Goal: Task Accomplishment & Management: Manage account settings

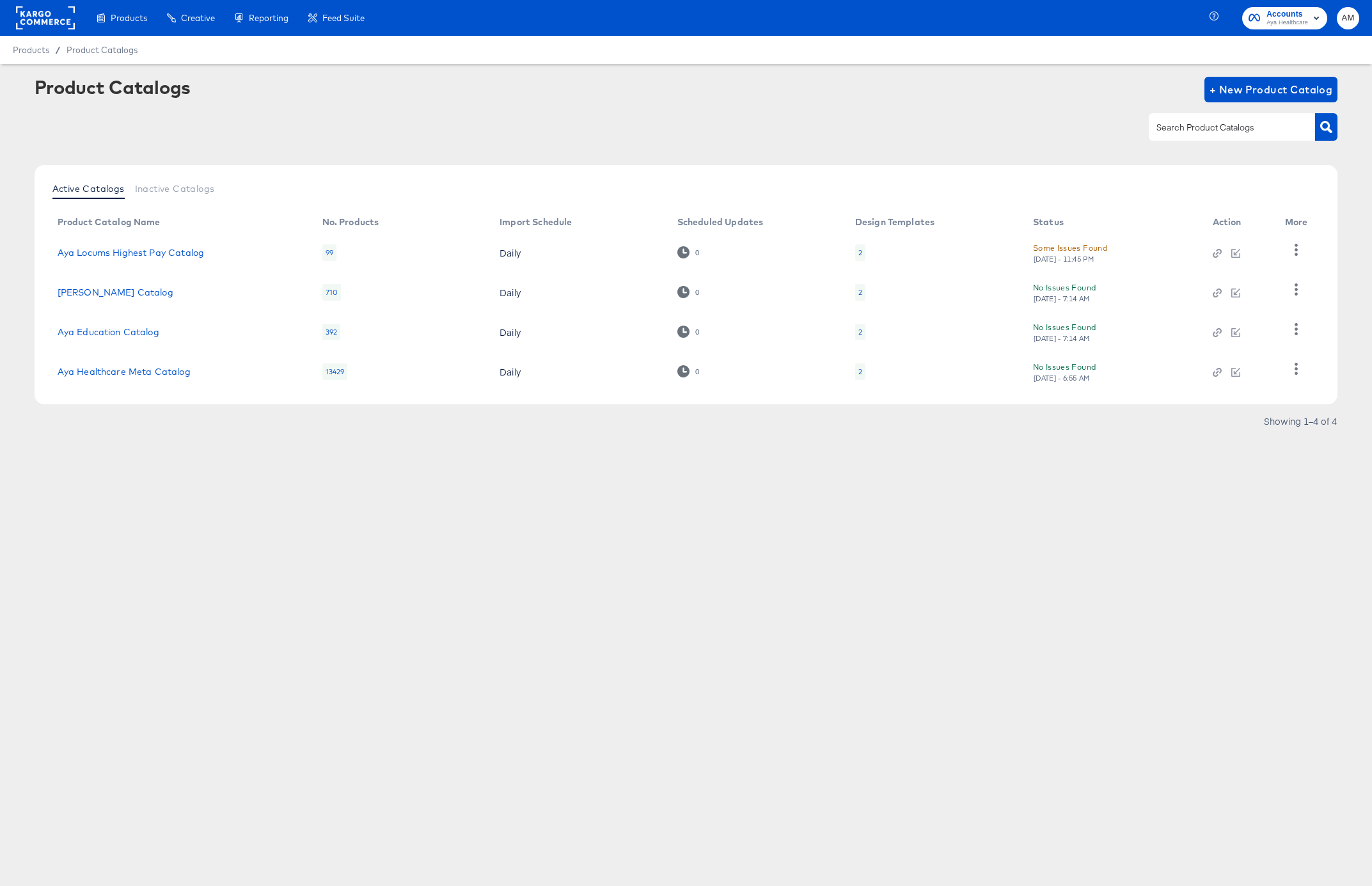
click at [29, 16] on rect at bounding box center [46, 18] width 59 height 23
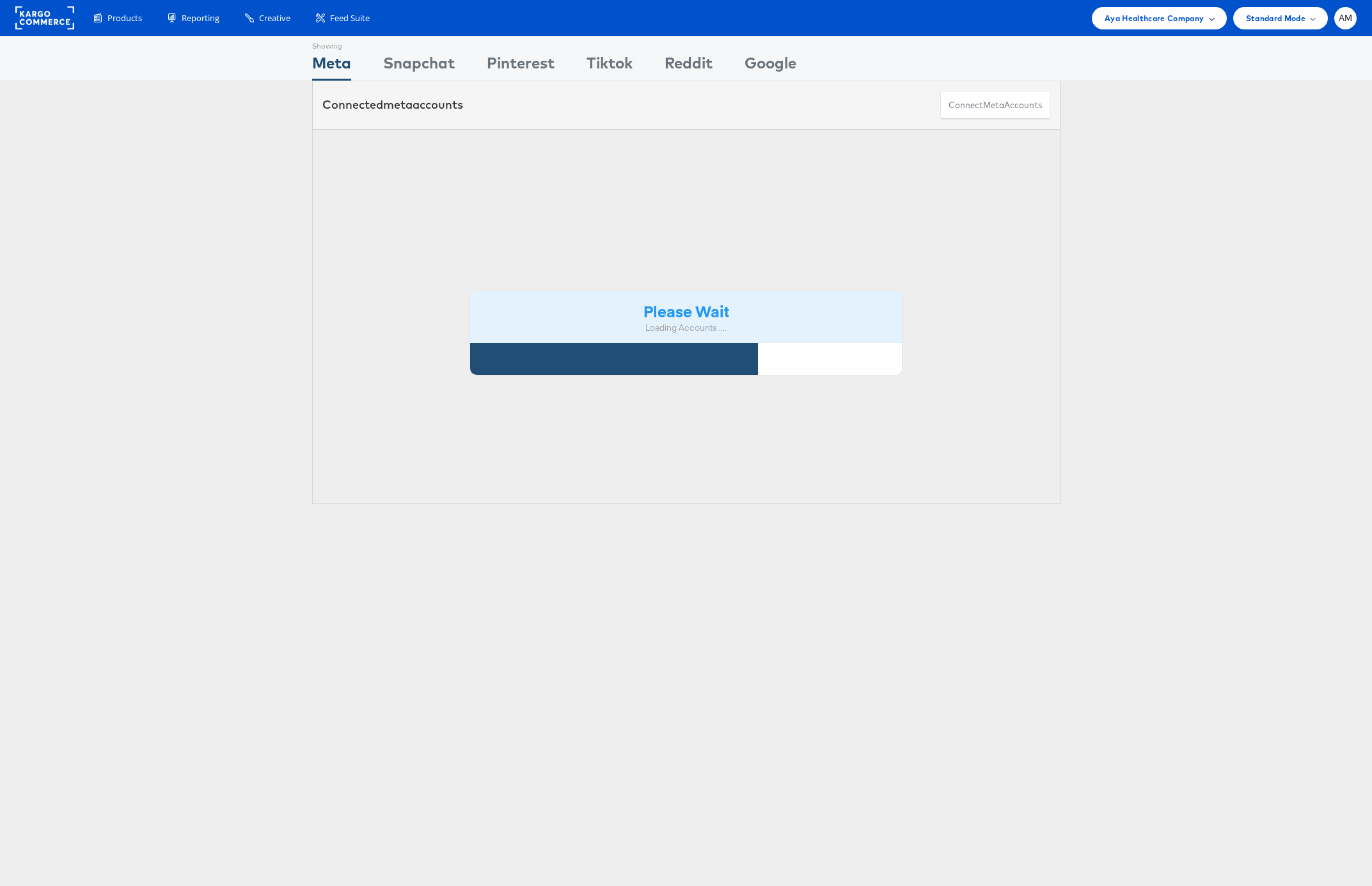
click at [1116, 18] on span "Aya Healthcare Company" at bounding box center [1154, 18] width 100 height 13
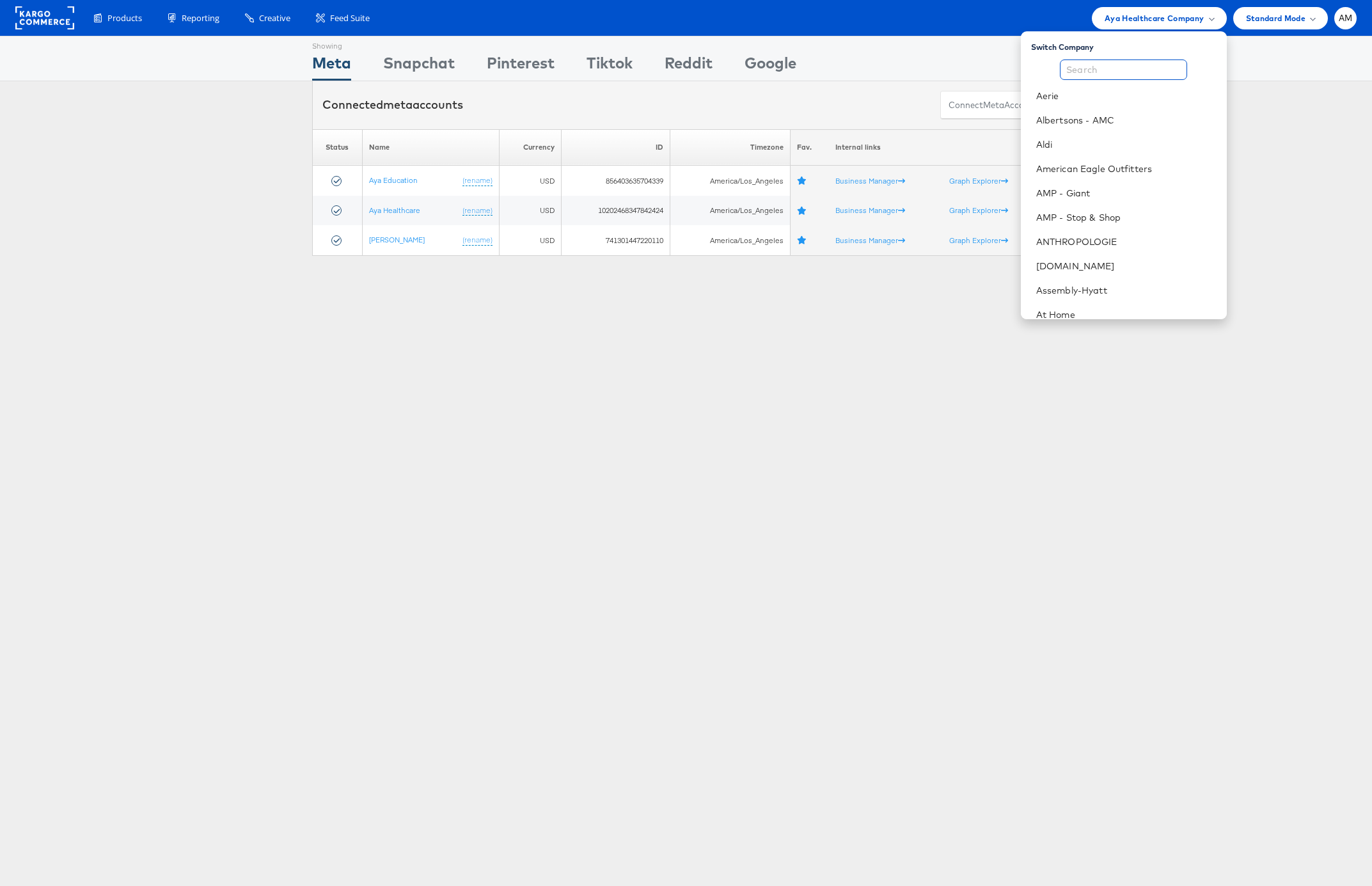
click at [1087, 70] on input "text" at bounding box center [1122, 69] width 127 height 20
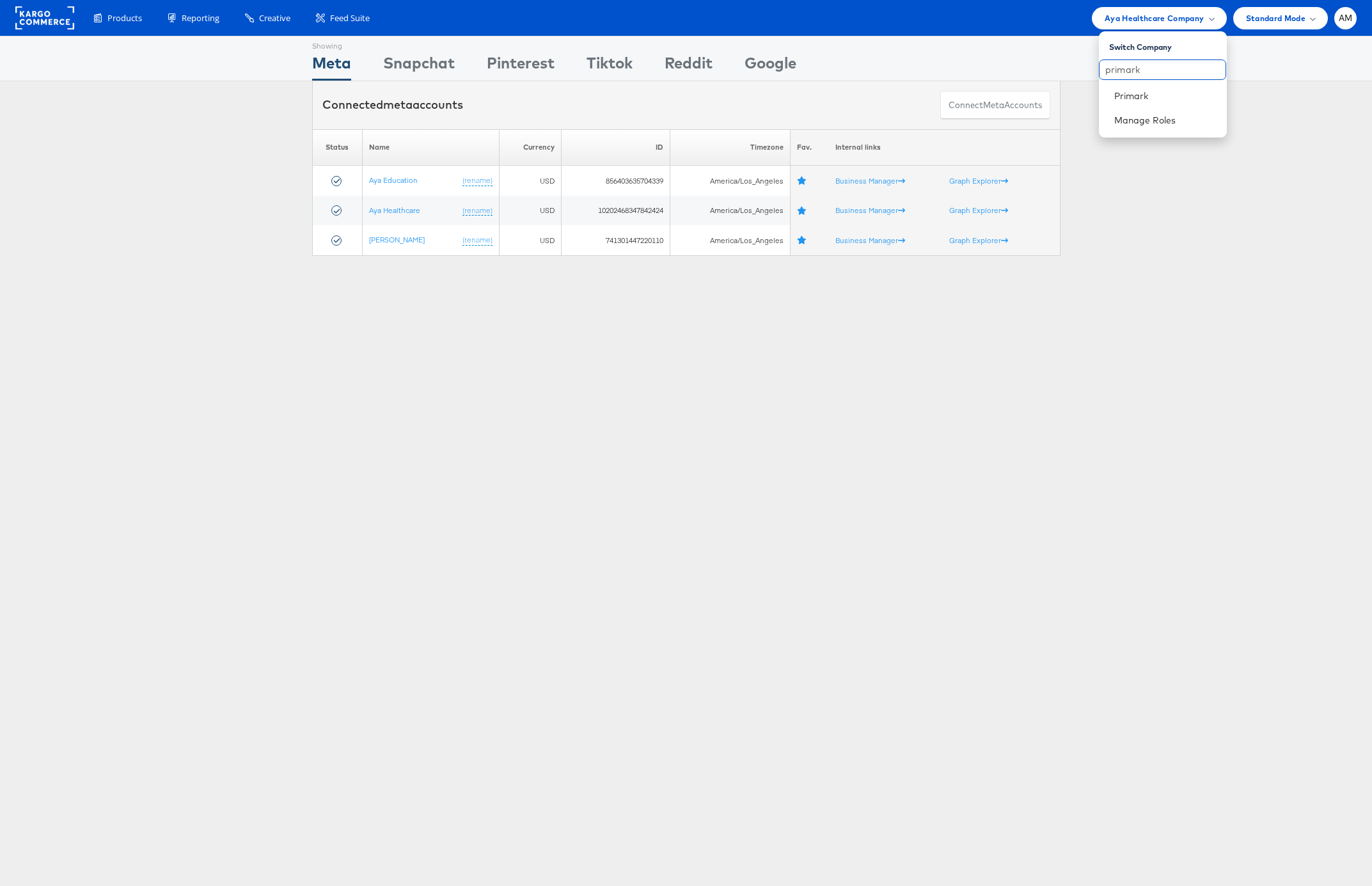
type input "primark"
click at [1130, 94] on link "Primark" at bounding box center [1165, 95] width 102 height 12
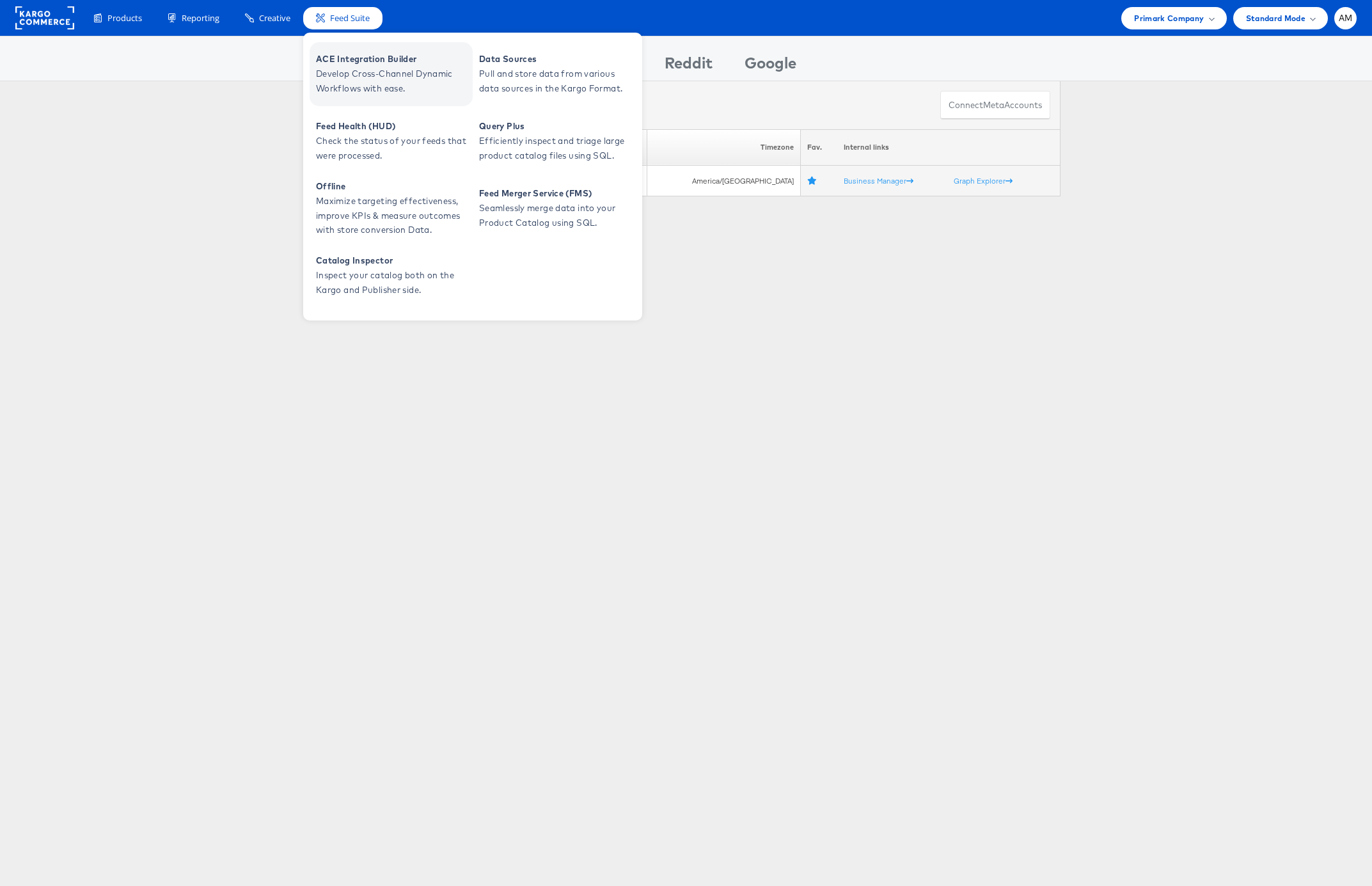
click at [357, 71] on span "Develop Cross-Channel Dynamic Workflows with ease." at bounding box center [392, 81] width 154 height 30
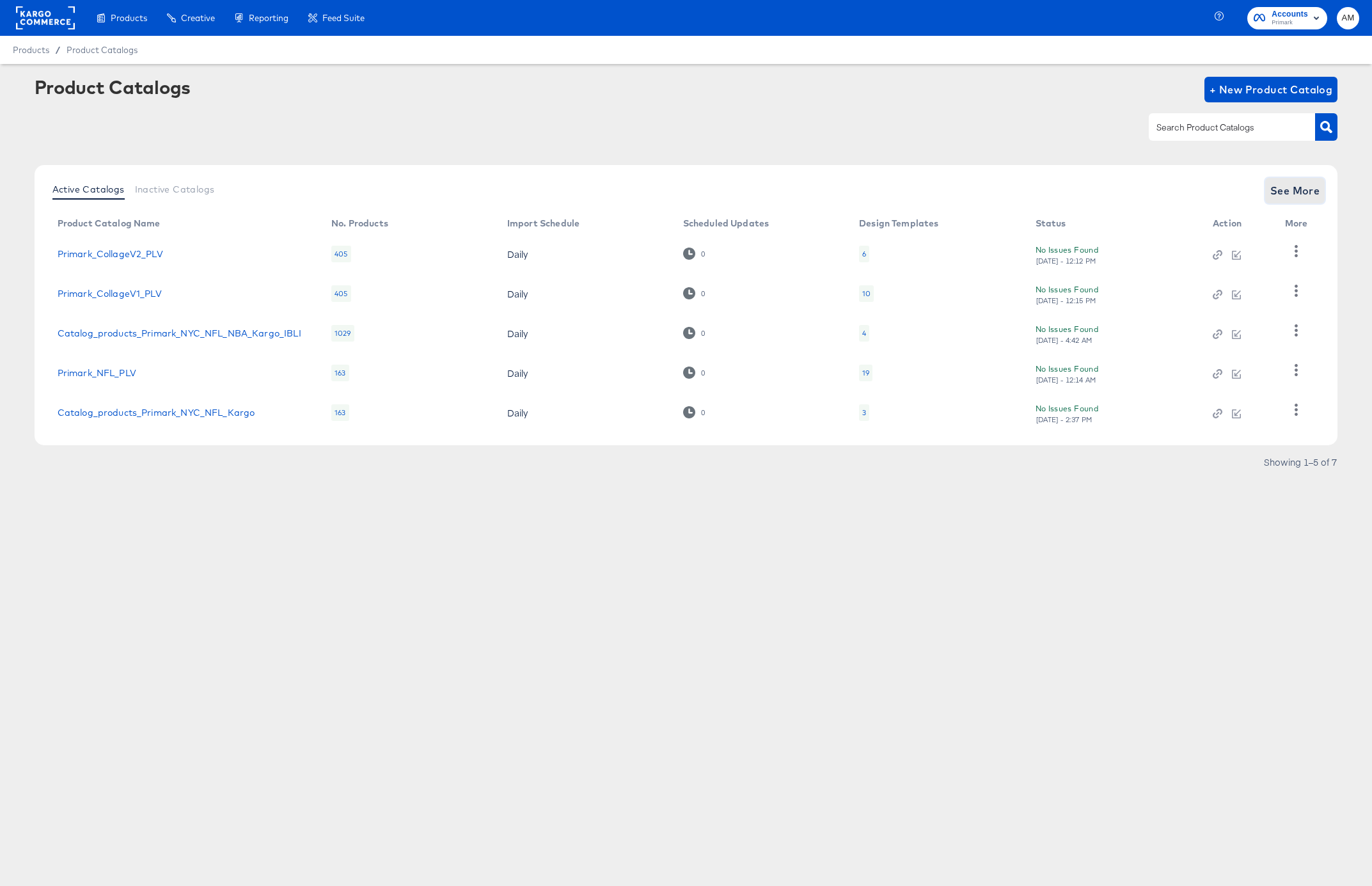
click at [1297, 189] on span "See More" at bounding box center [1295, 191] width 50 height 18
